Goal: Transaction & Acquisition: Purchase product/service

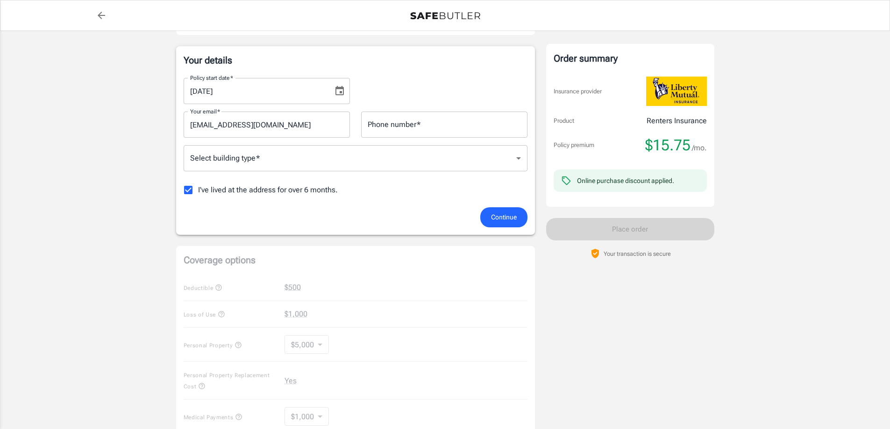
scroll to position [140, 0]
click at [416, 129] on input "Phone number   *" at bounding box center [444, 124] width 166 height 26
drag, startPoint x: 414, startPoint y: 123, endPoint x: 380, endPoint y: 123, distance: 34.1
click at [380, 123] on input "3174608305" at bounding box center [444, 124] width 166 height 26
type input "3173978368"
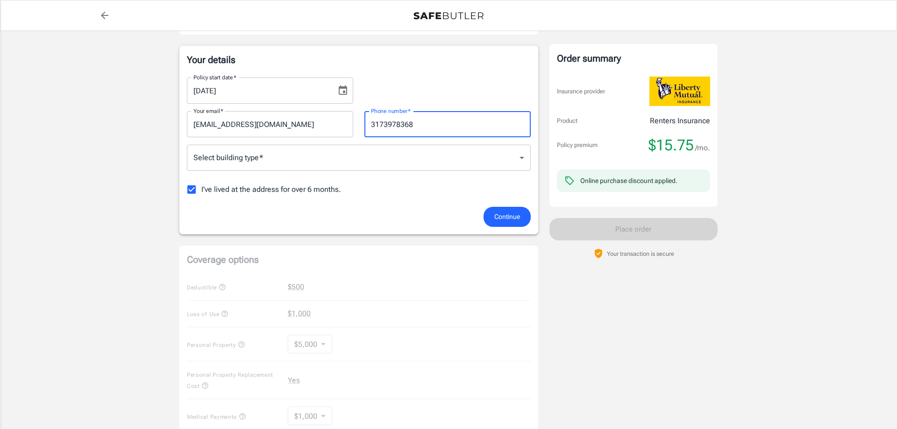
click at [277, 155] on body "Policy premium $ 15.75 /mo Liberty Mutual Renters Insurance [STREET_ADDRESS][PE…" at bounding box center [448, 302] width 897 height 884
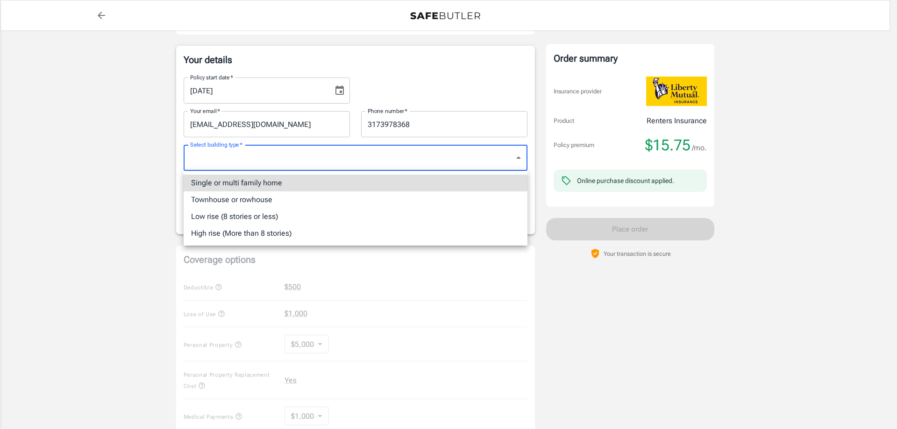
click at [257, 184] on li "Single or multi family home" at bounding box center [356, 183] width 344 height 17
type input "singlefamily"
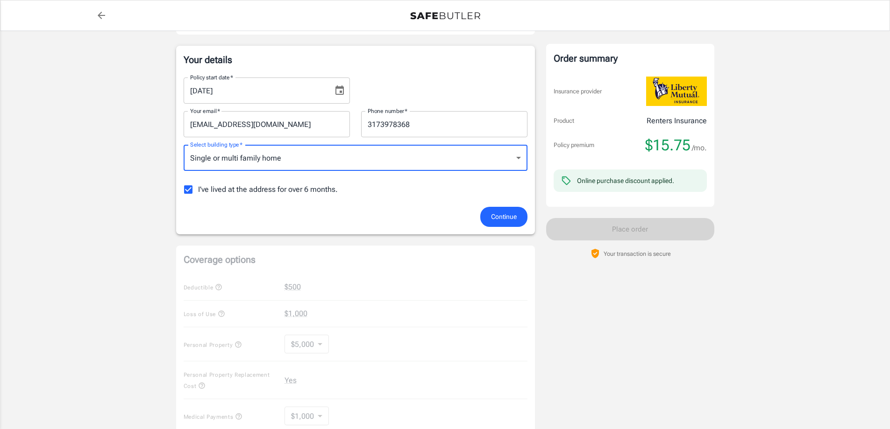
click at [180, 192] on input "I've lived at the address for over 6 months." at bounding box center [188, 190] width 20 height 20
checkbox input "false"
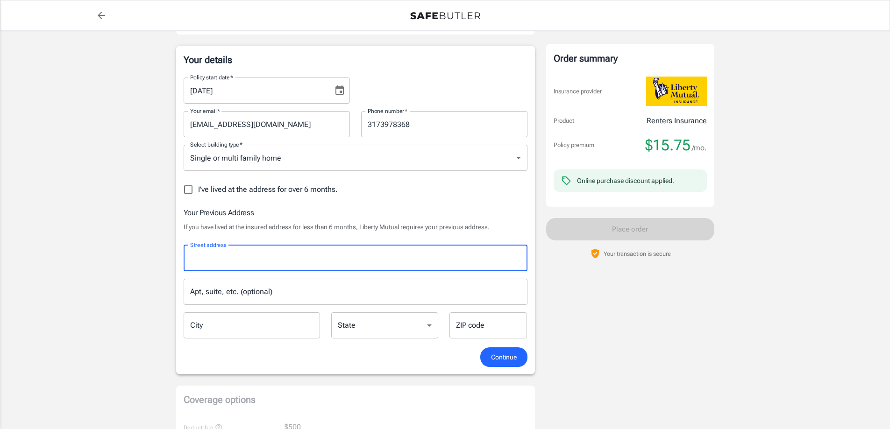
click at [239, 261] on input "Street address" at bounding box center [355, 259] width 335 height 18
click at [240, 280] on span "[PERSON_NAME] Blue Drive" at bounding box center [256, 283] width 93 height 9
type input "[STREET_ADDRESS][PERSON_NAME]"
type input "Greenwood"
select select "IN"
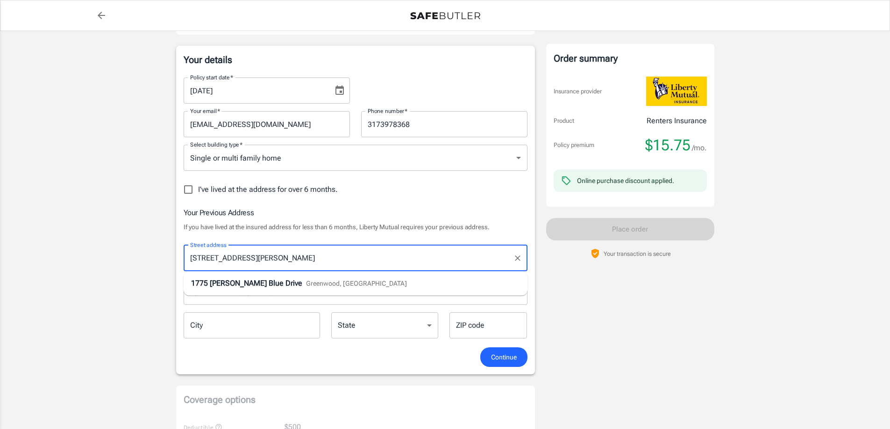
type input "46143"
type input "[STREET_ADDRESS][PERSON_NAME]"
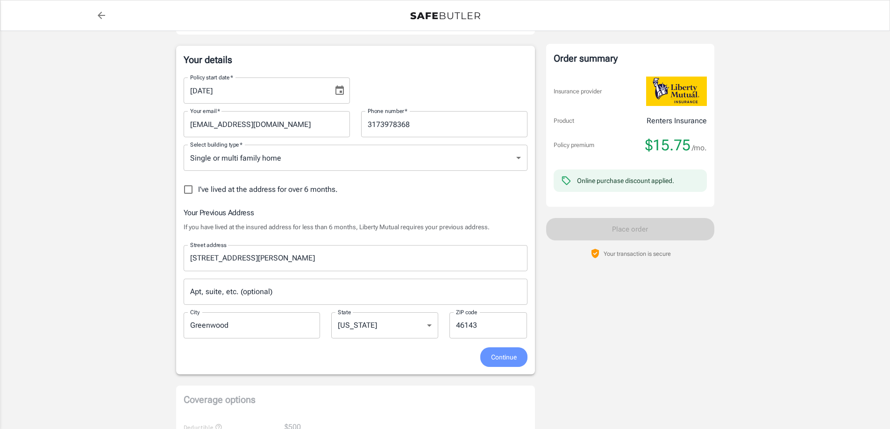
click at [505, 357] on span "Continue" at bounding box center [504, 358] width 26 height 12
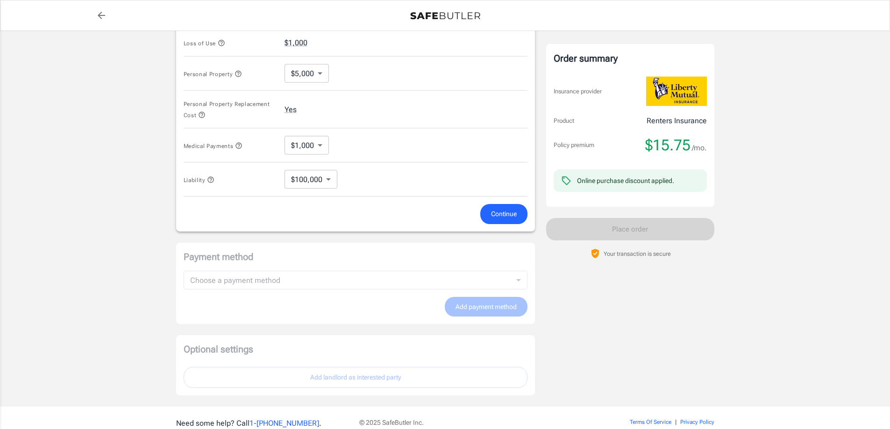
scroll to position [475, 0]
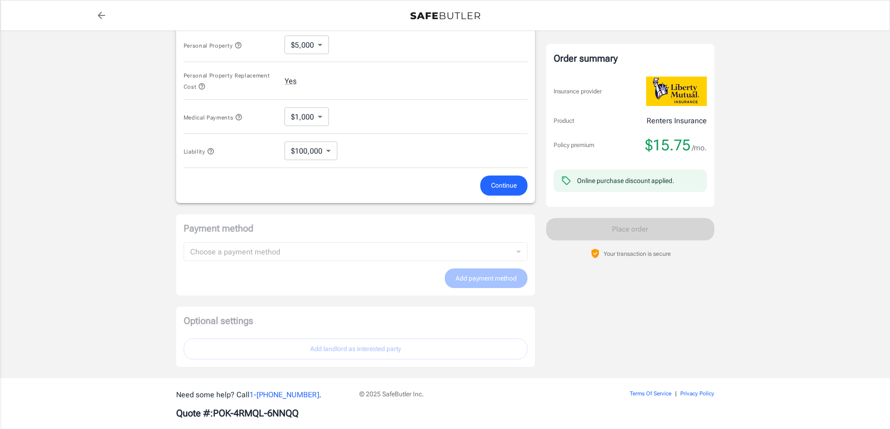
click at [501, 187] on span "Continue" at bounding box center [504, 186] width 26 height 12
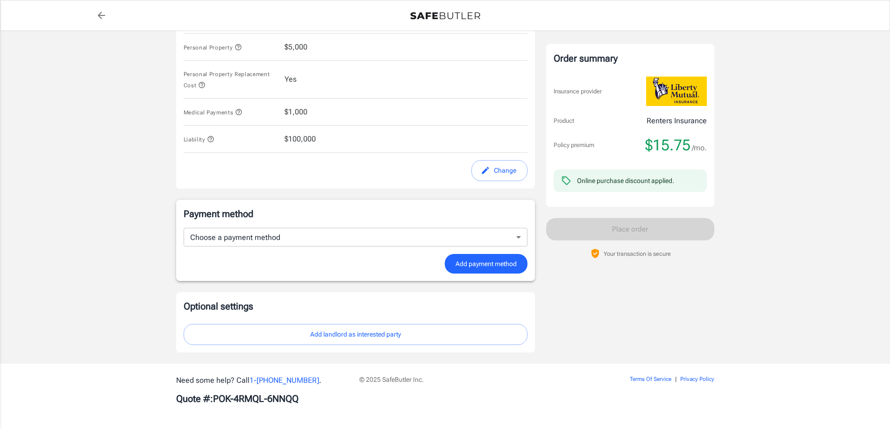
scroll to position [469, 0]
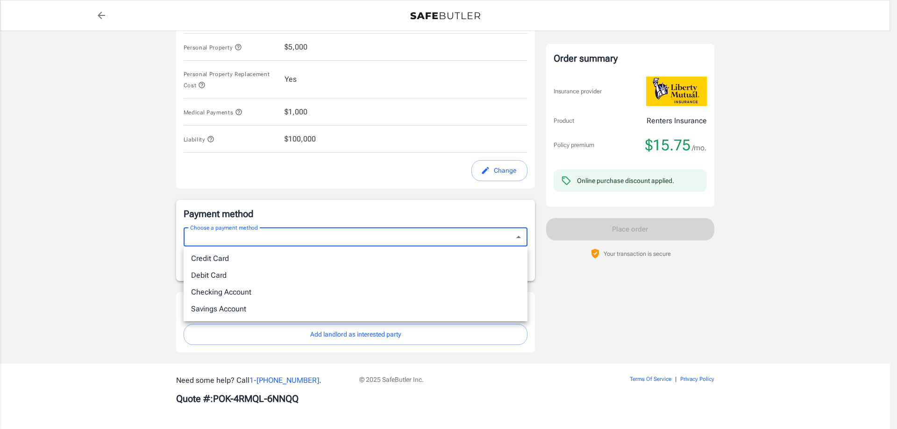
click at [351, 258] on li "Credit Card" at bounding box center [356, 258] width 344 height 17
type input "credit"
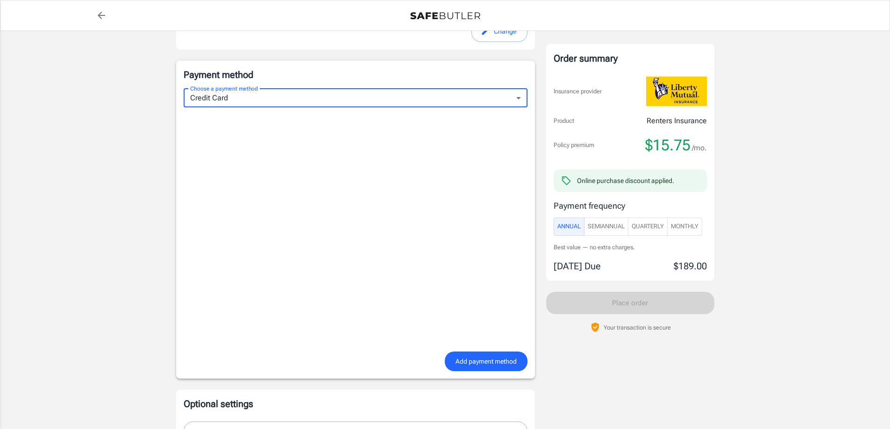
scroll to position [609, 0]
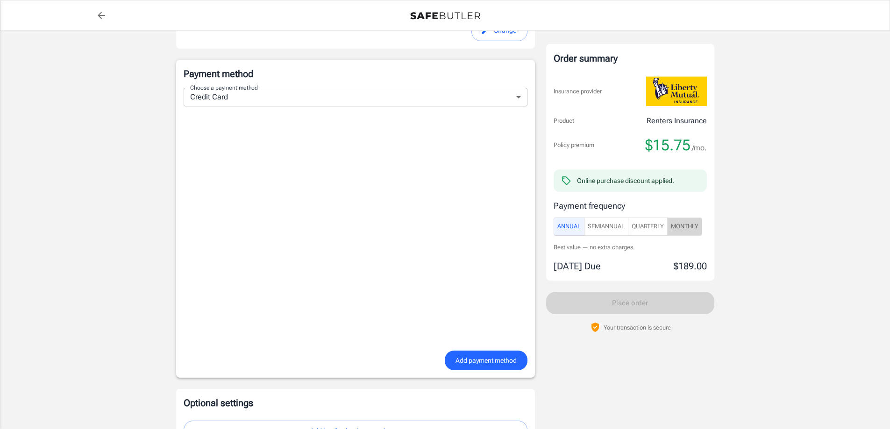
click at [690, 230] on span "Monthly" at bounding box center [685, 226] width 28 height 11
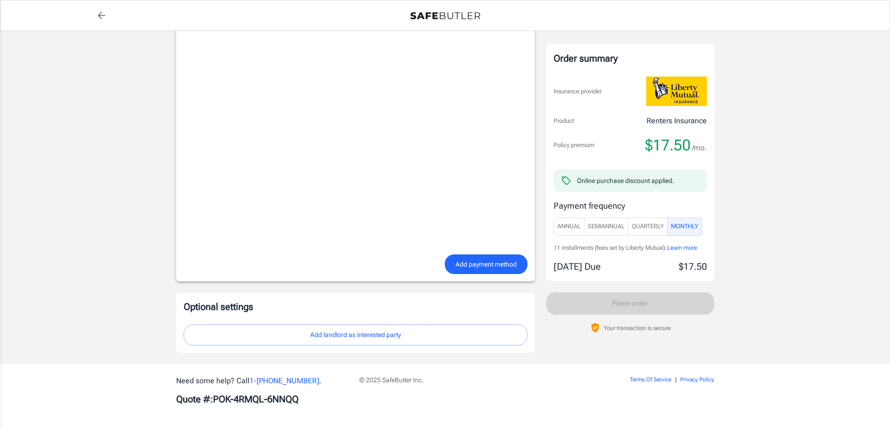
scroll to position [706, 0]
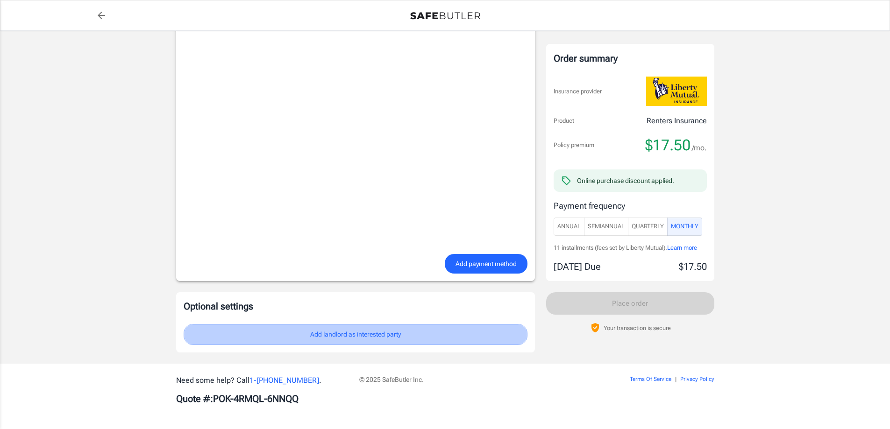
click at [357, 341] on button "Add landlord as interested party" at bounding box center [356, 334] width 344 height 21
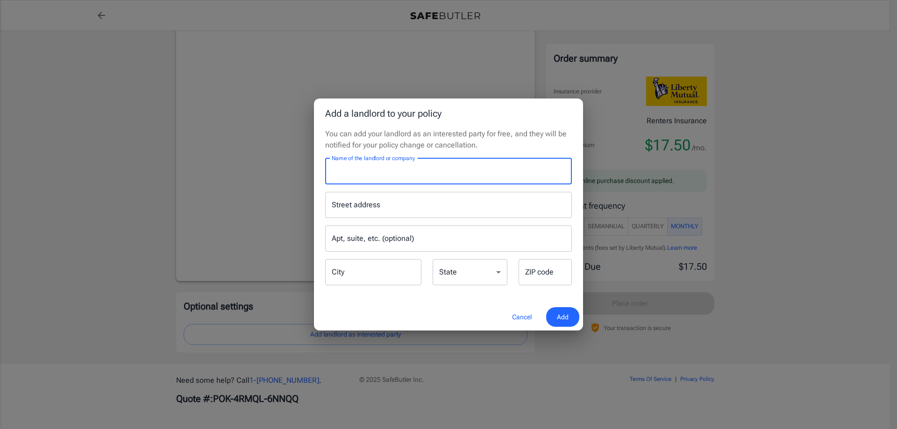
drag, startPoint x: 387, startPoint y: 174, endPoint x: 385, endPoint y: 181, distance: 7.1
click at [386, 174] on input "Name of the landlord or company" at bounding box center [448, 171] width 247 height 26
type input "xianq"
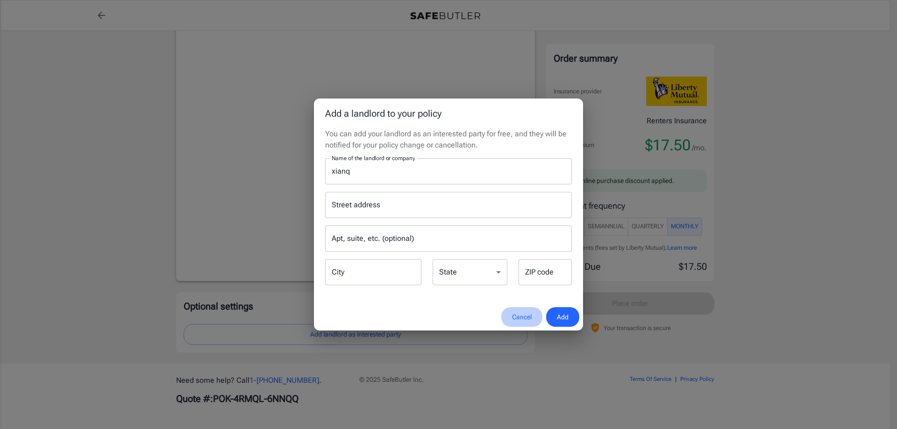
click at [514, 319] on button "Cancel" at bounding box center [521, 317] width 41 height 20
